Goal: Find specific page/section: Find specific page/section

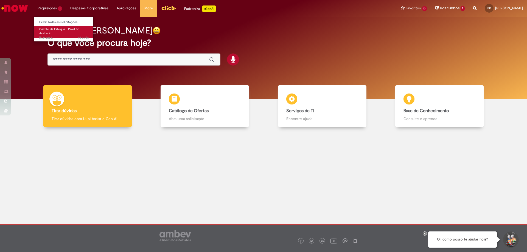
click at [52, 29] on span "Gestão de Estoque – Produto Acabado" at bounding box center [59, 31] width 40 height 9
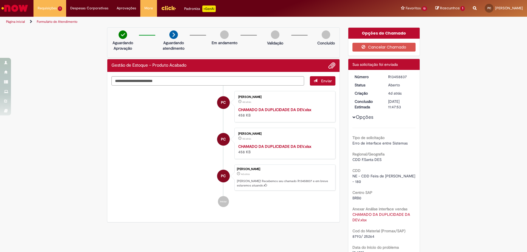
click at [26, 7] on img "Ir para a Homepage" at bounding box center [15, 8] width 28 height 11
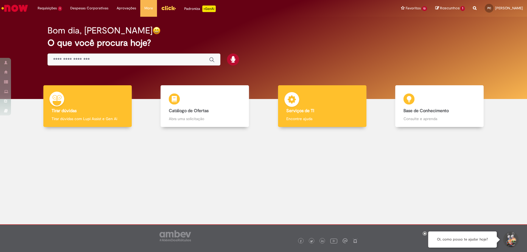
click at [298, 104] on img at bounding box center [292, 100] width 16 height 16
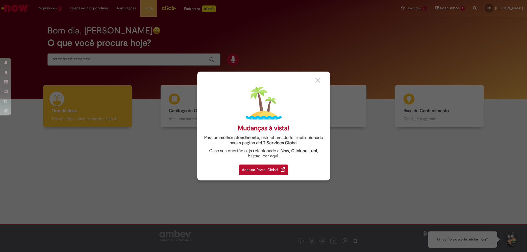
click at [266, 167] on div "Acessar Portal Global" at bounding box center [263, 170] width 49 height 10
